Goal: Transaction & Acquisition: Purchase product/service

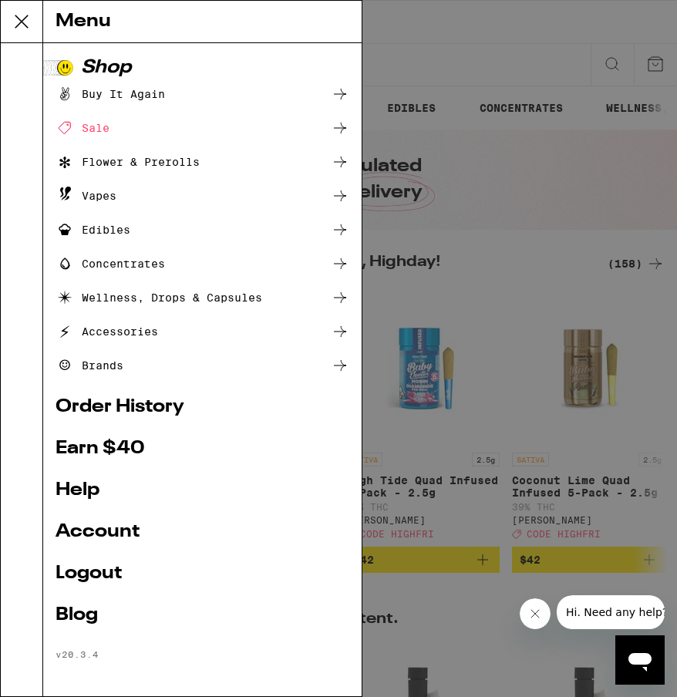
click at [140, 96] on div "Buy It Again" at bounding box center [109, 94] width 109 height 18
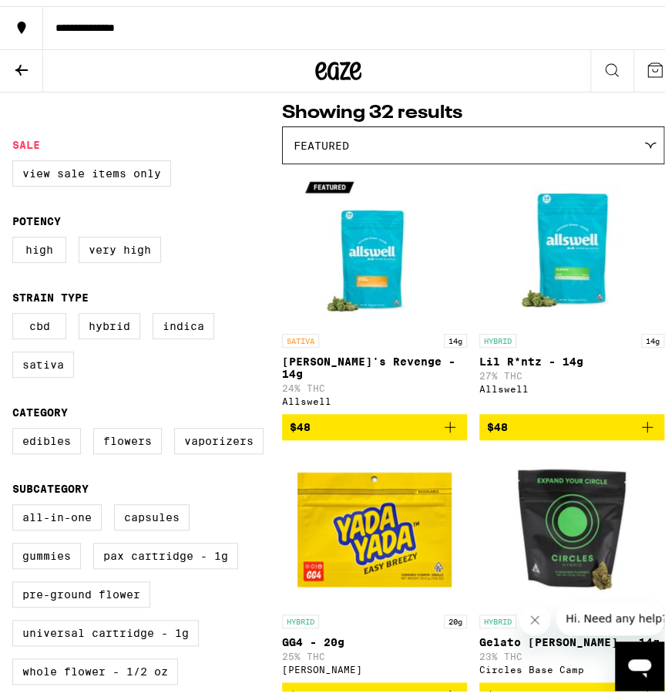
scroll to position [154, 0]
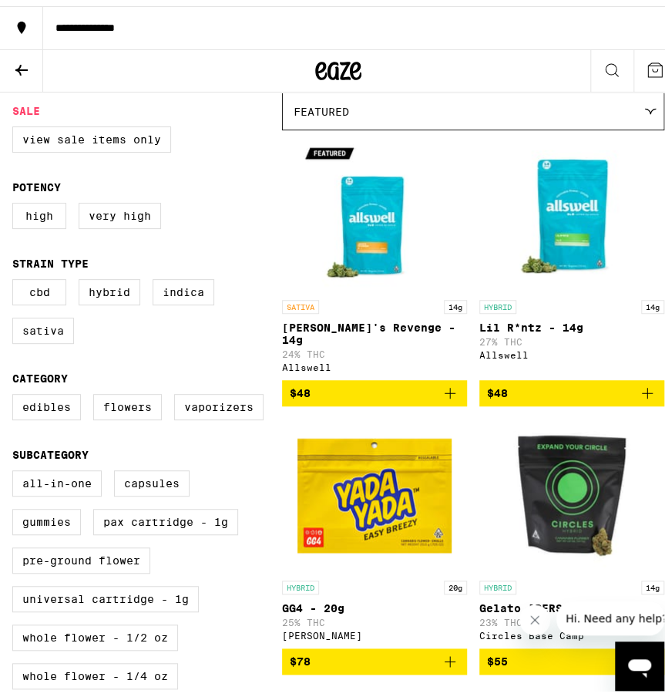
click at [641, 380] on icon "Add to bag" at bounding box center [647, 387] width 18 height 18
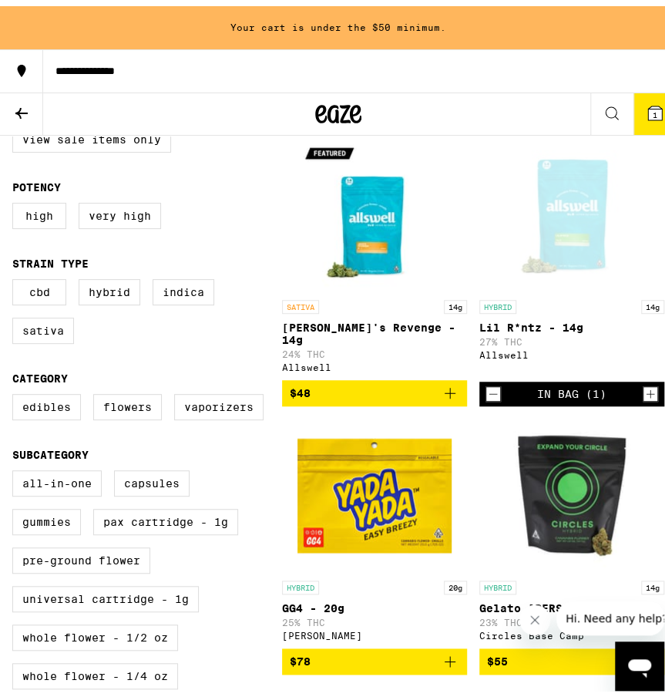
click at [449, 389] on icon "Add to bag" at bounding box center [450, 387] width 18 height 18
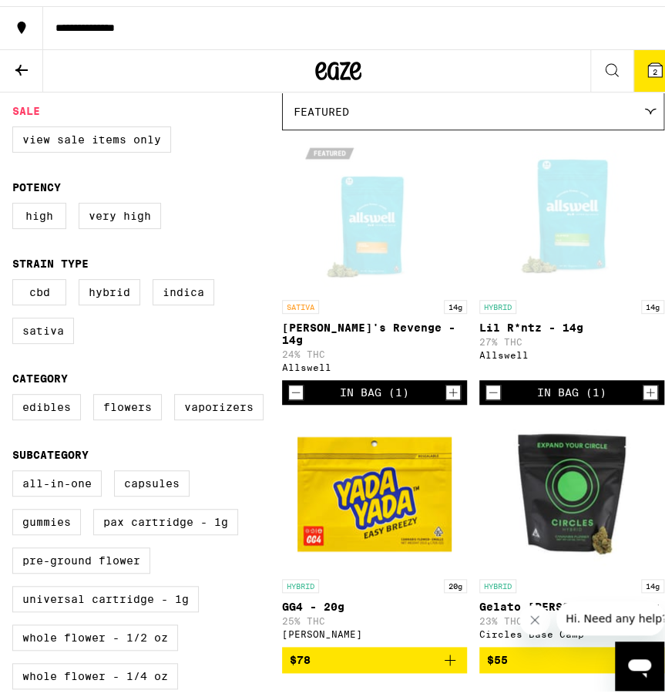
click at [646, 72] on icon at bounding box center [655, 64] width 18 height 18
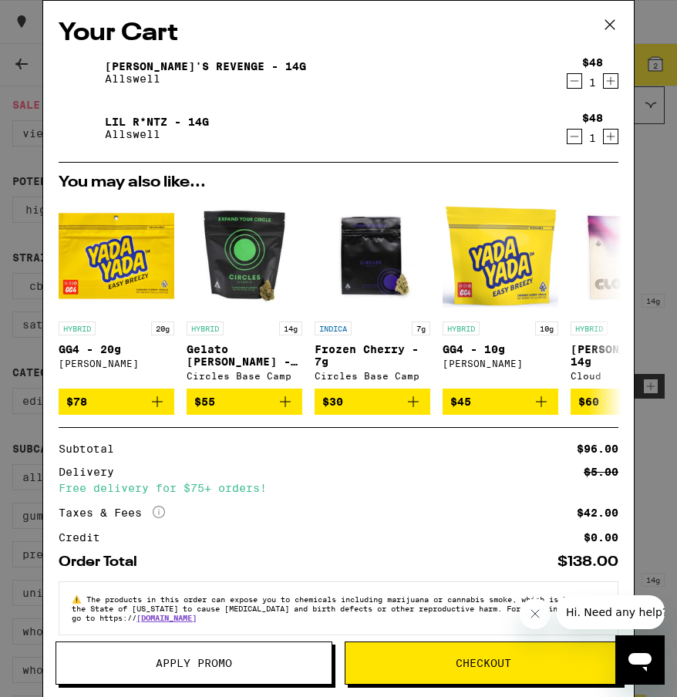
click at [486, 659] on span "Checkout" at bounding box center [482, 662] width 55 height 11
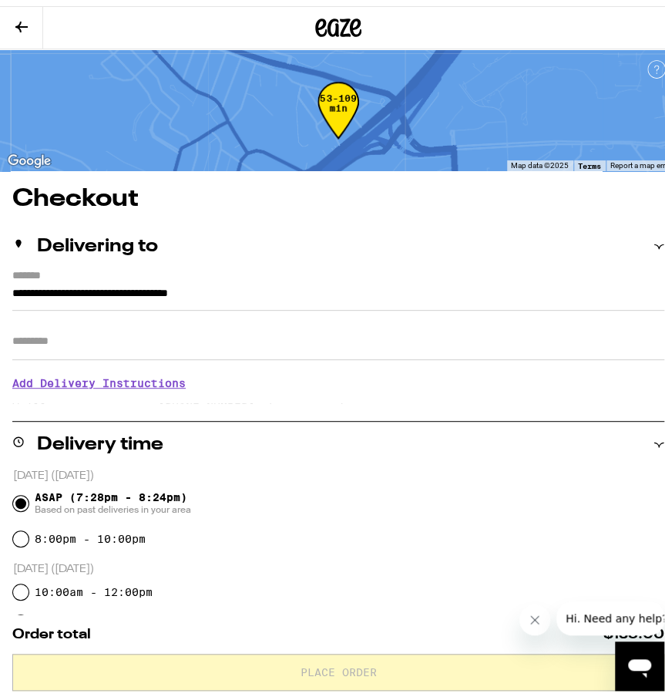
click at [32, 30] on button at bounding box center [21, 22] width 43 height 42
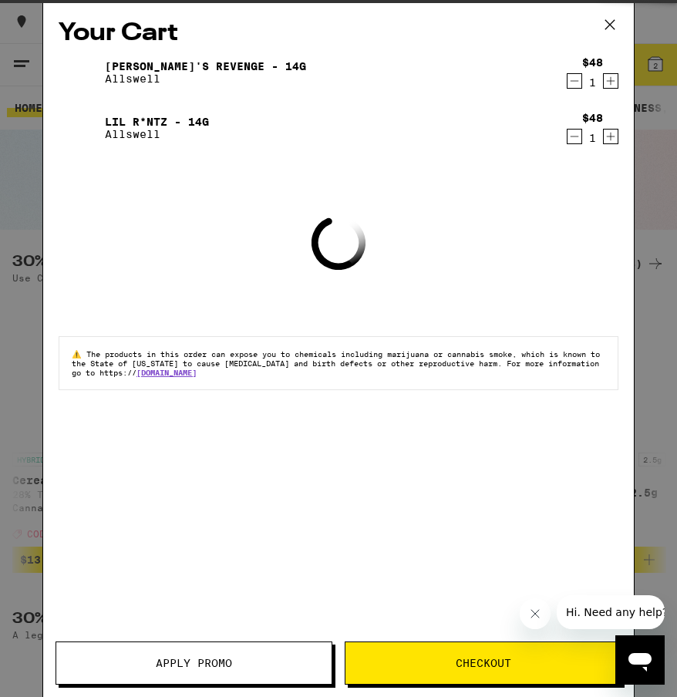
click at [604, 18] on icon at bounding box center [609, 24] width 23 height 23
click at [614, 25] on icon at bounding box center [609, 24] width 23 height 23
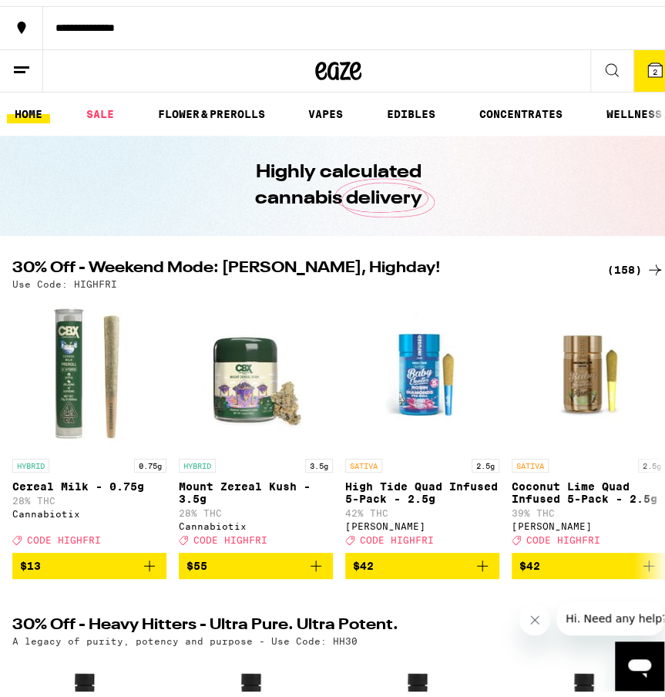
click at [17, 55] on icon at bounding box center [21, 64] width 18 height 18
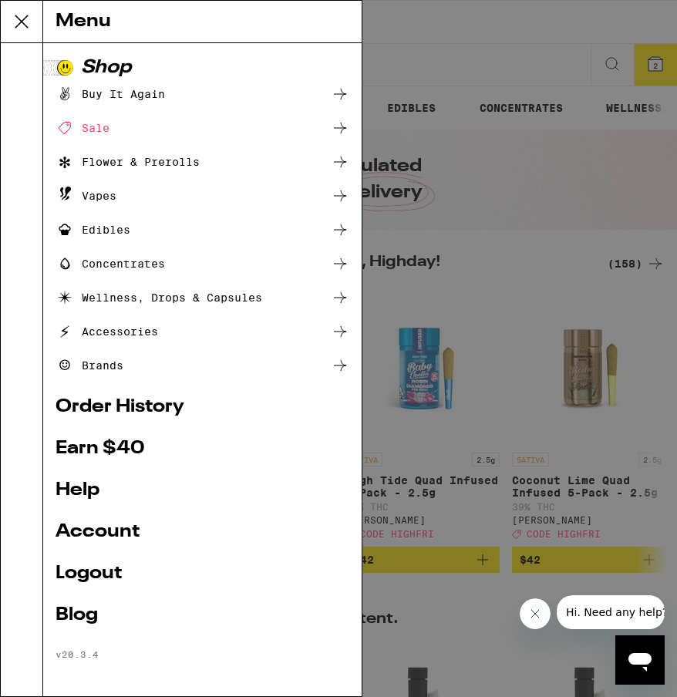
click at [111, 95] on div "Buy It Again" at bounding box center [109, 94] width 109 height 18
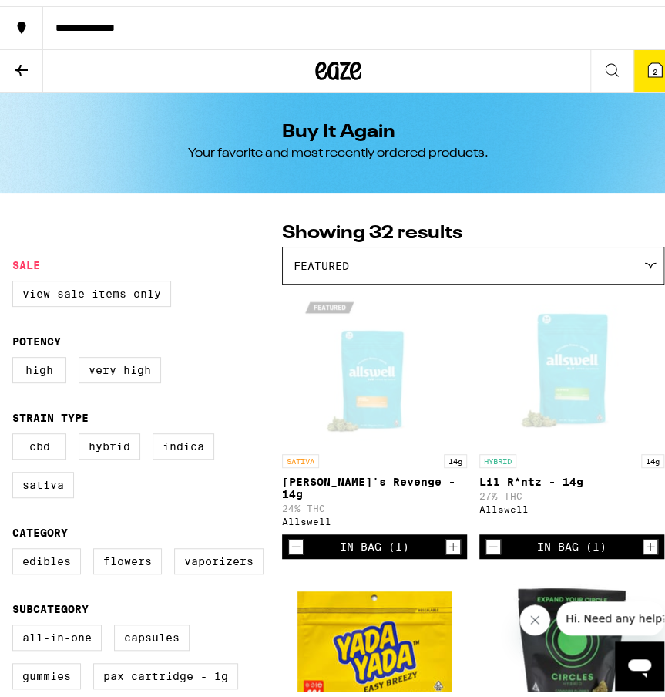
click at [30, 64] on icon at bounding box center [21, 64] width 18 height 18
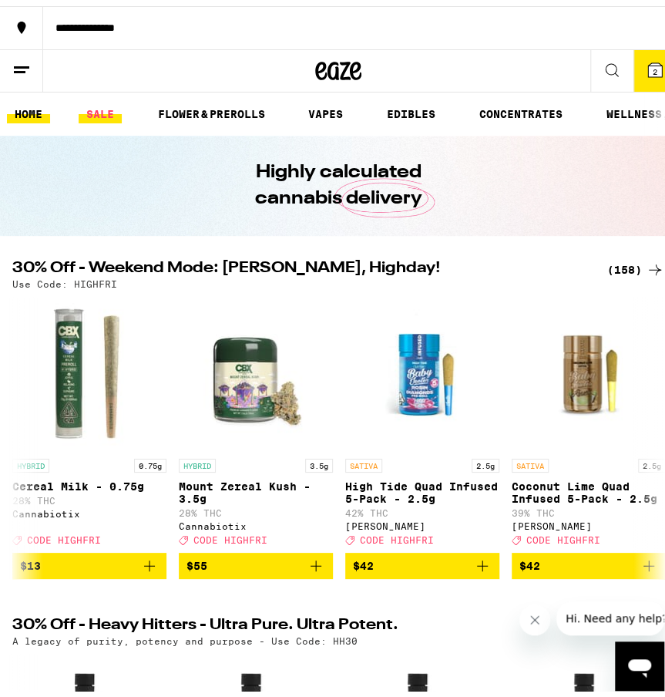
click at [94, 101] on link "SALE" at bounding box center [100, 108] width 43 height 18
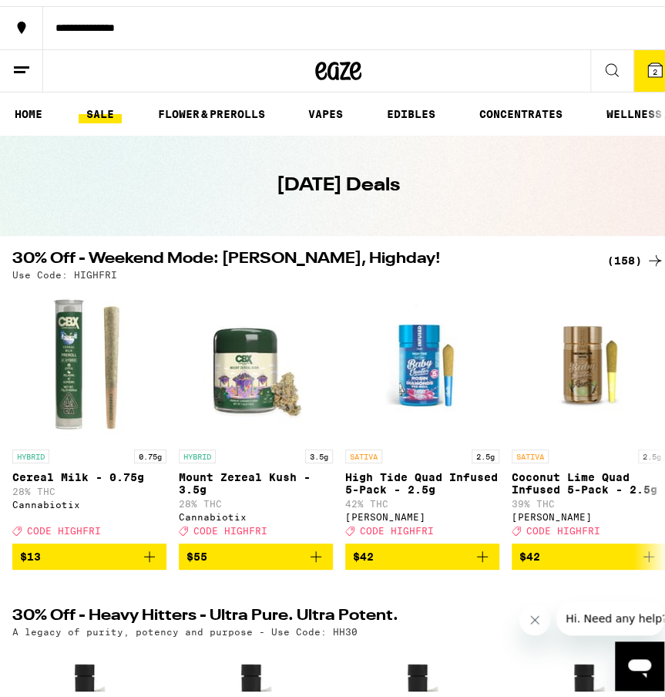
click at [646, 255] on icon at bounding box center [655, 254] width 18 height 18
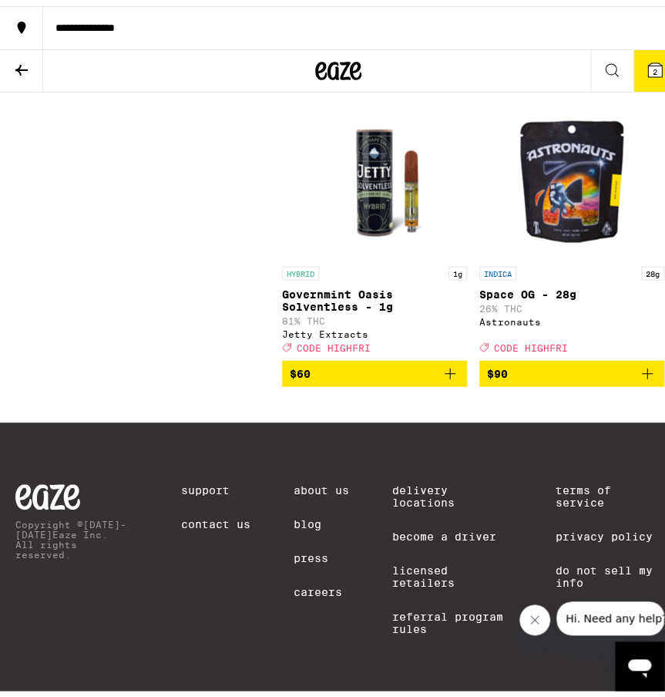
scroll to position [23119, 0]
drag, startPoint x: 107, startPoint y: 642, endPoint x: 251, endPoint y: 551, distance: 170.4
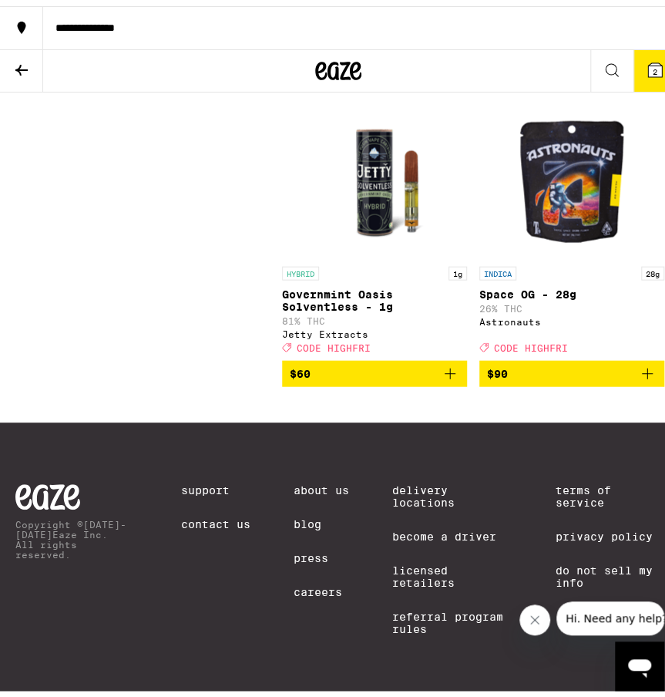
click at [22, 58] on icon at bounding box center [21, 64] width 18 height 18
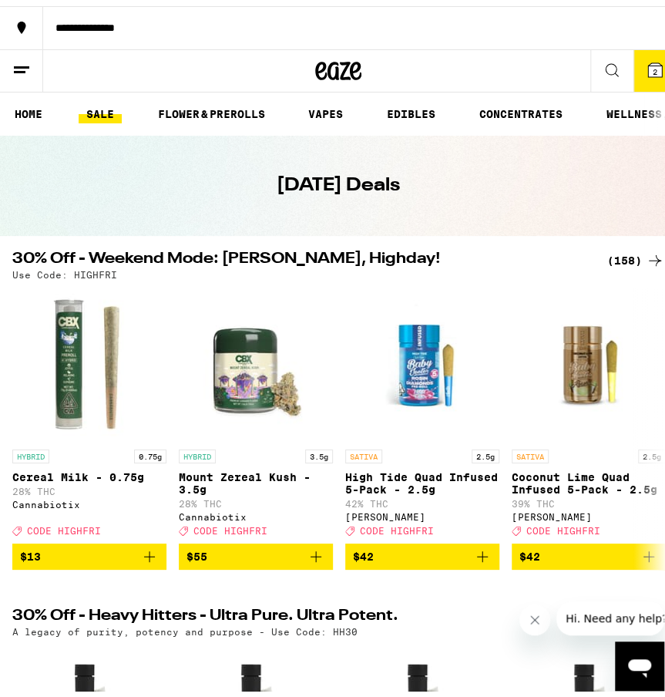
click at [657, 68] on button "2" at bounding box center [654, 65] width 43 height 42
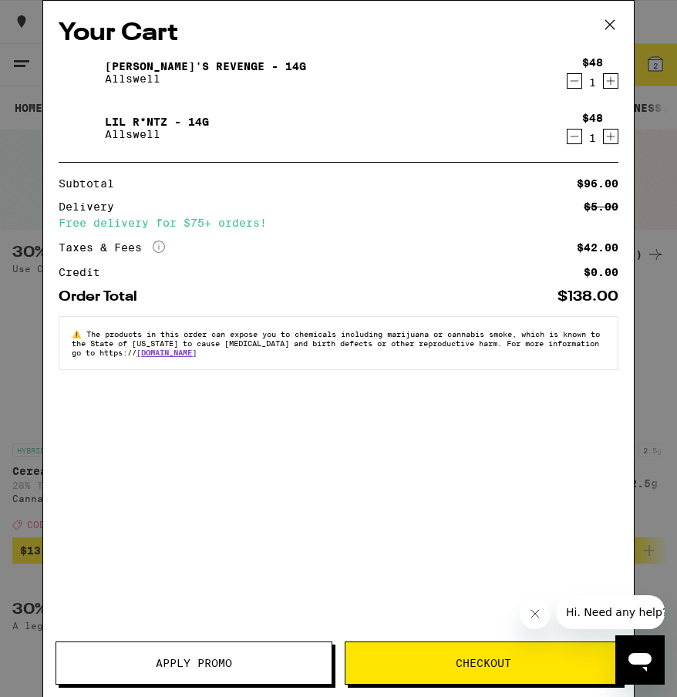
click at [439, 667] on span "Checkout" at bounding box center [482, 662] width 275 height 11
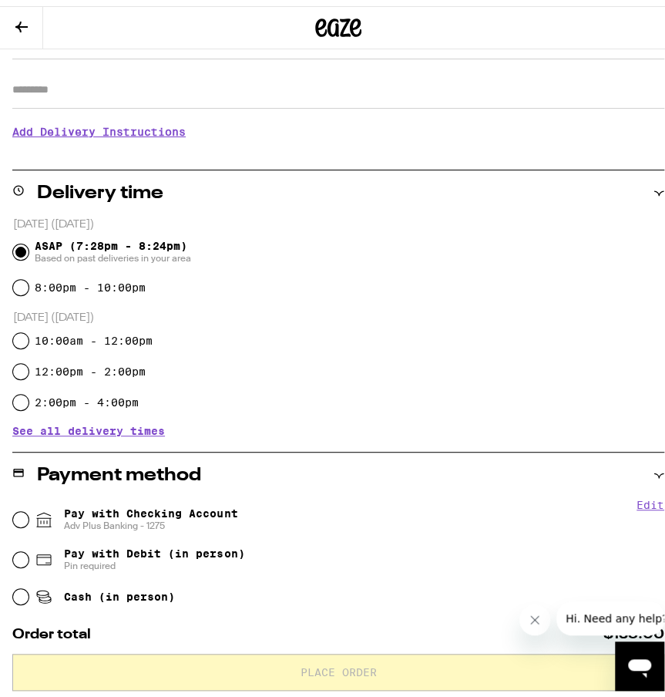
scroll to position [308, 0]
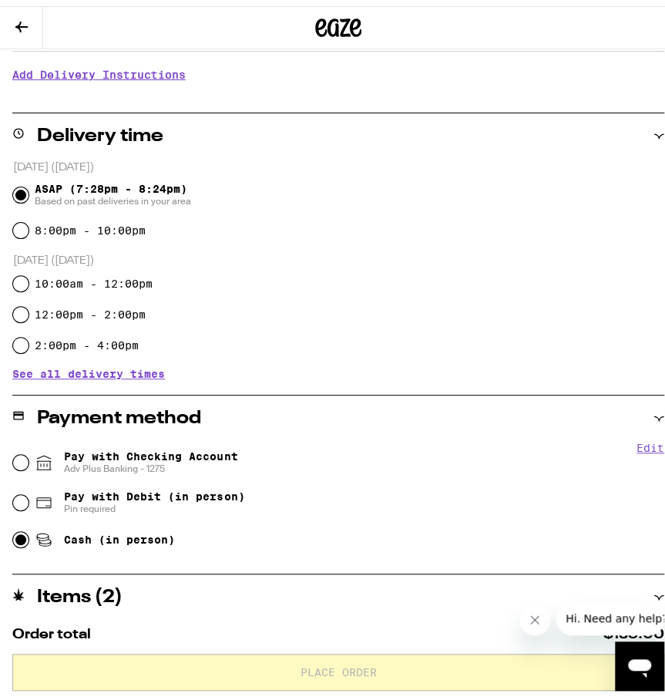
click at [17, 537] on input "Cash (in person)" at bounding box center [20, 533] width 15 height 15
radio input "true"
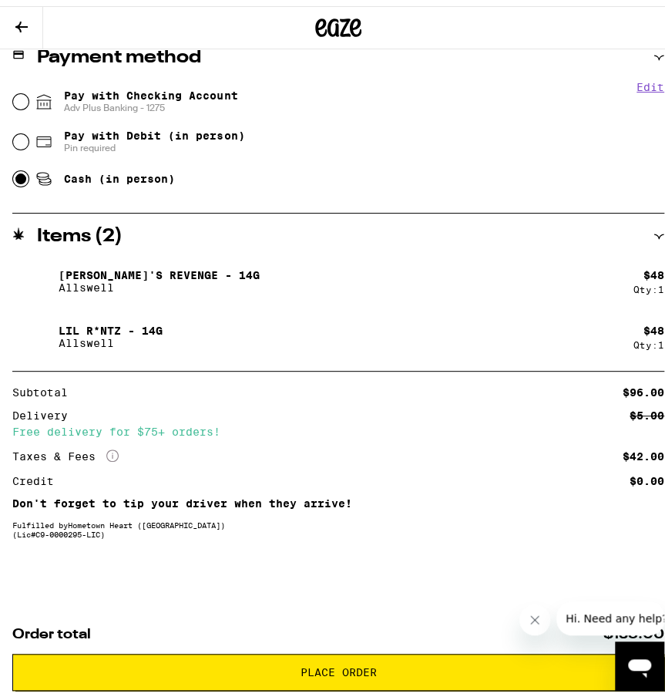
scroll to position [674, 0]
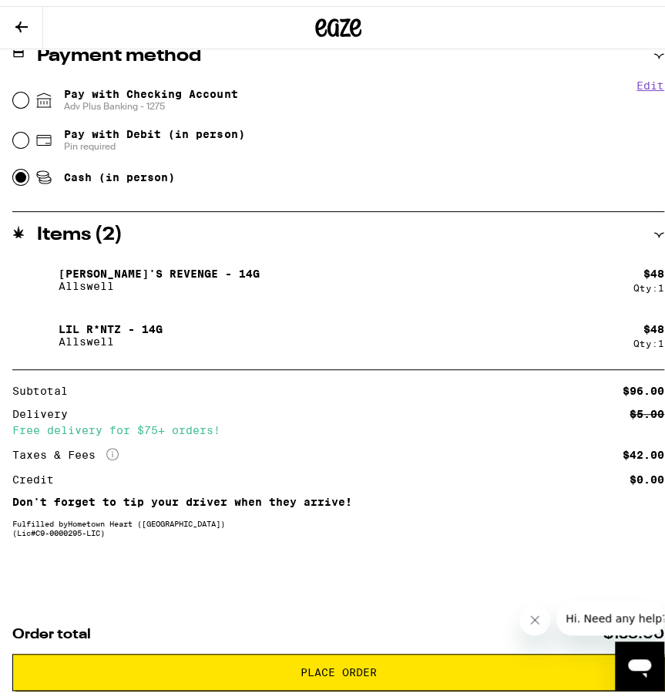
click at [391, 673] on button "Place Order" at bounding box center [338, 665] width 652 height 37
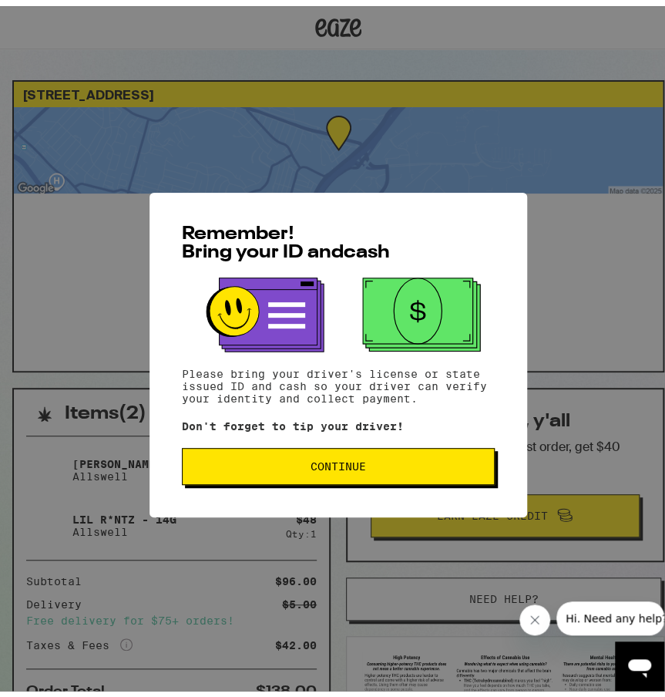
click at [415, 470] on button "Continue" at bounding box center [338, 460] width 313 height 37
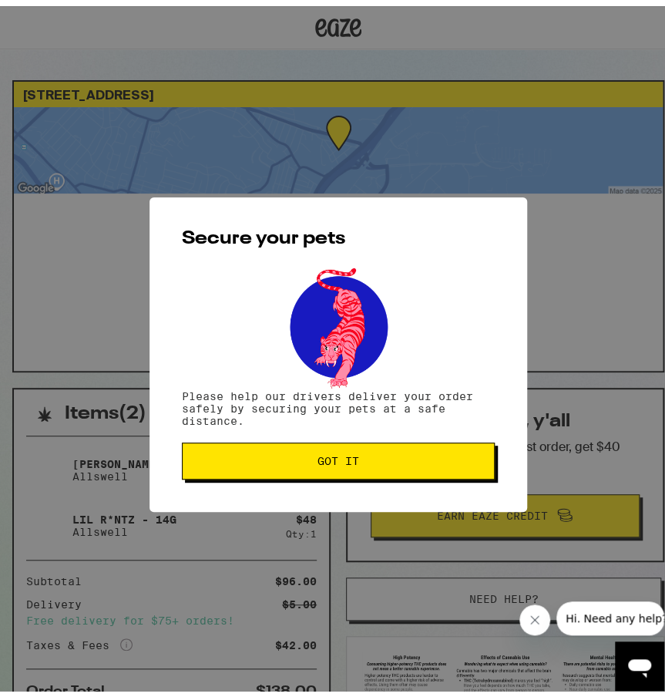
click at [367, 469] on button "Got it" at bounding box center [338, 454] width 313 height 37
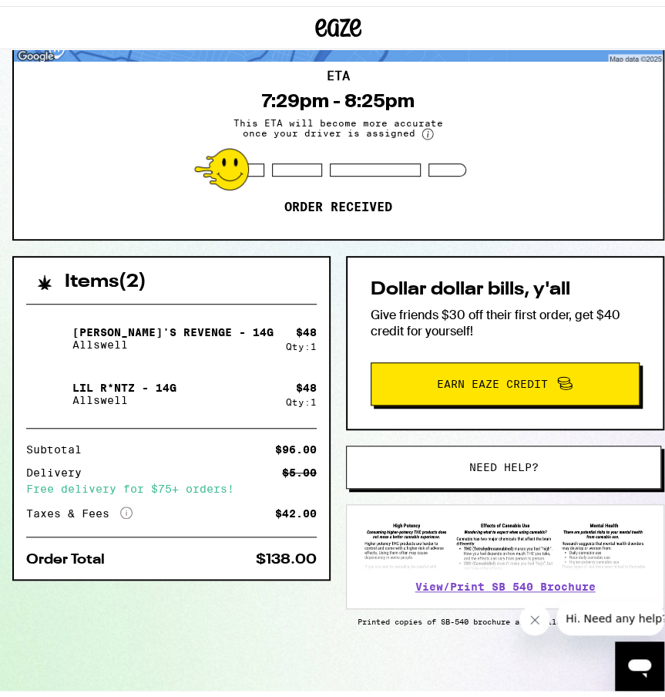
scroll to position [143, 0]
